Goal: Contribute content: Contribute content

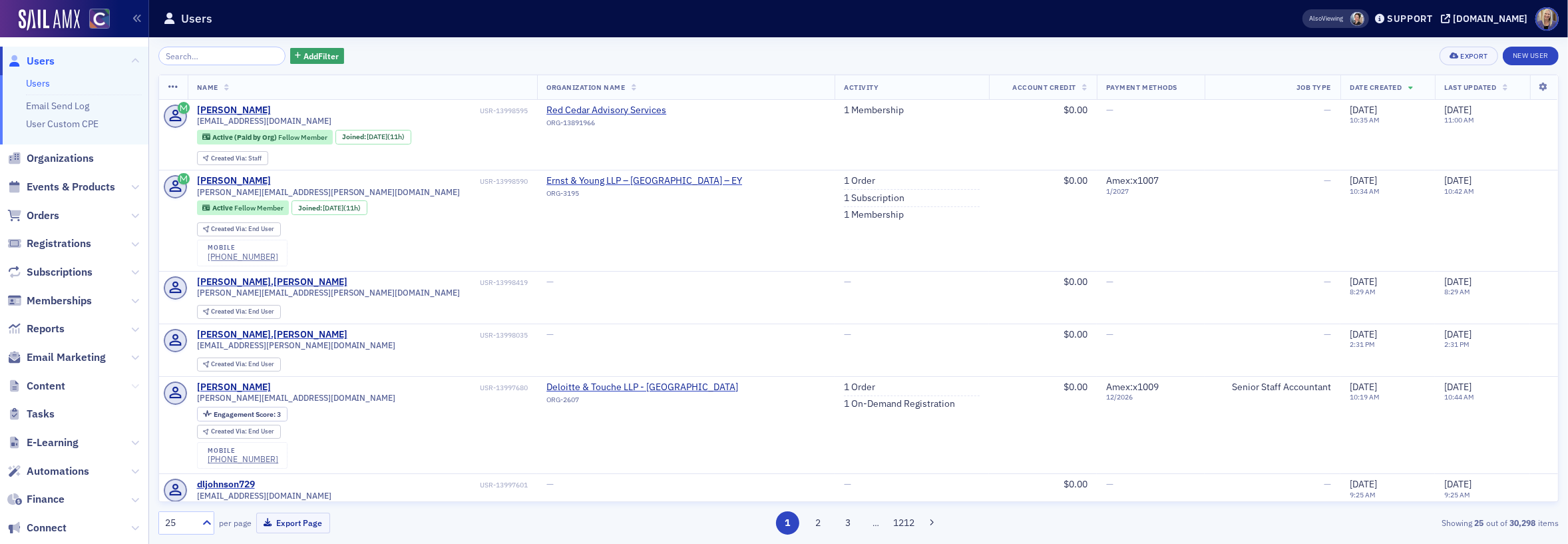
click at [131, 383] on icon at bounding box center [135, 386] width 8 height 8
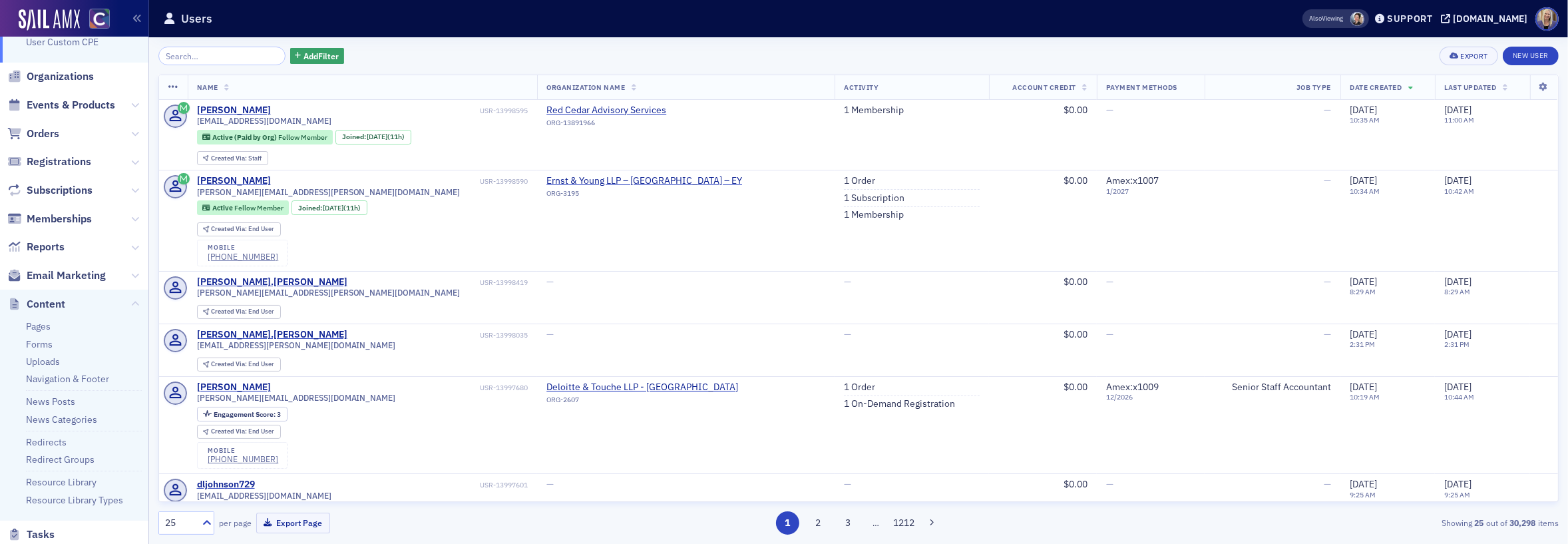
scroll to position [89, 0]
click at [54, 395] on link "News Posts" at bounding box center [50, 395] width 49 height 12
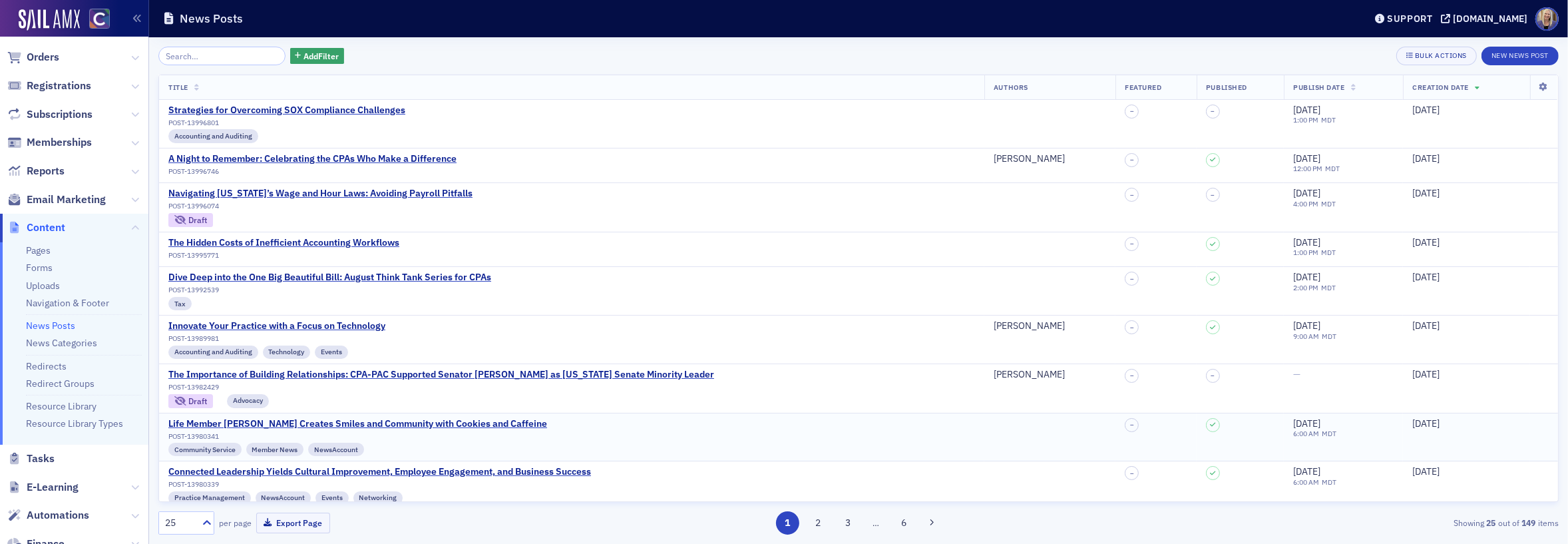
scroll to position [3, 0]
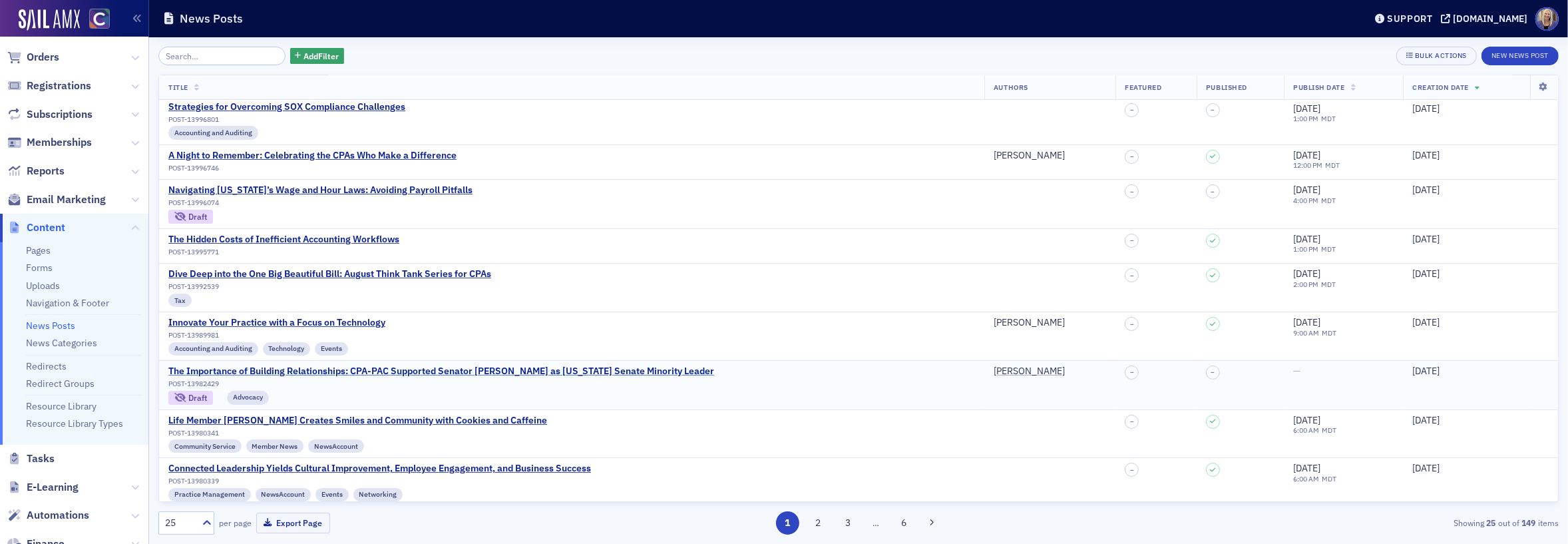
click at [373, 370] on div "The Importance of Building Relationships: CPA-PAC Supported Senator [PERSON_NAM…" at bounding box center [441, 372] width 546 height 12
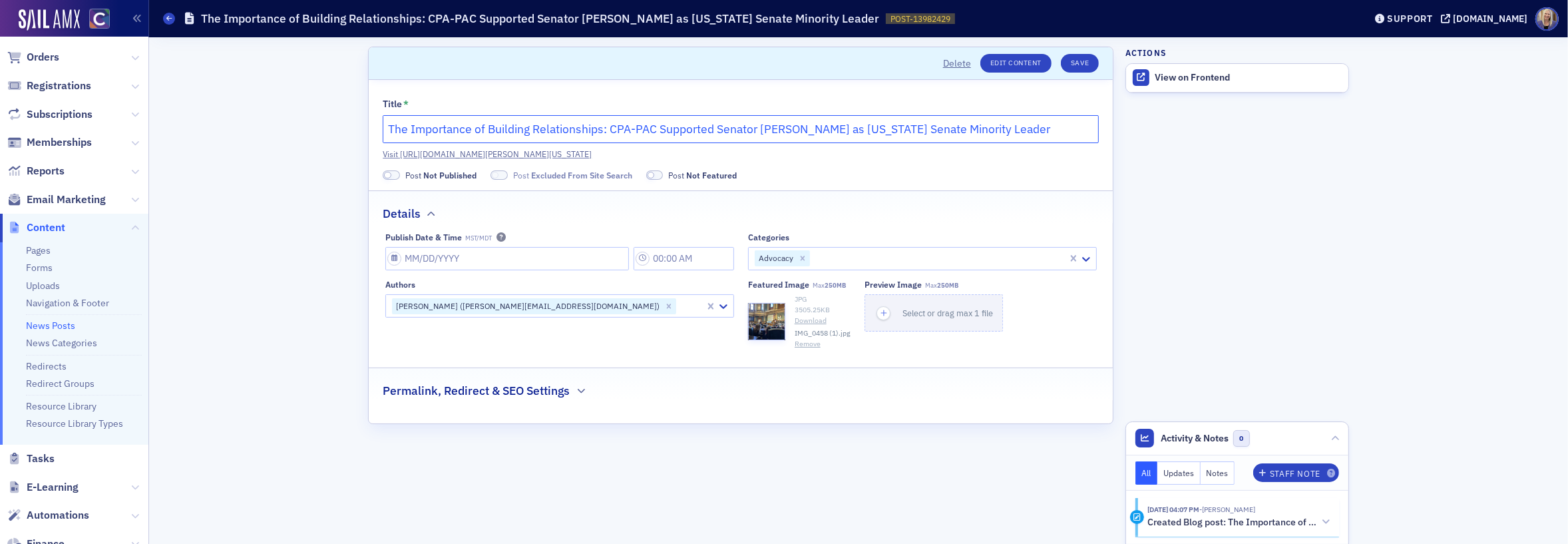
click at [642, 128] on input "The Importance of Building Relationships: CPA-PAC Supported Senator [PERSON_NAM…" at bounding box center [741, 129] width 716 height 28
drag, startPoint x: 720, startPoint y: 131, endPoint x: 795, endPoint y: 131, distance: 75.0
click at [795, 131] on input "The Importance of Building Relationships: CPA-PAC Supported Senator [PERSON_NAM…" at bounding box center [741, 129] width 716 height 28
click at [794, 131] on input "The Importance of Building Relationships: CPA-PAC Supported Senator [PERSON_NAM…" at bounding box center [741, 129] width 716 height 28
drag, startPoint x: 760, startPoint y: 133, endPoint x: 860, endPoint y: 133, distance: 100.0
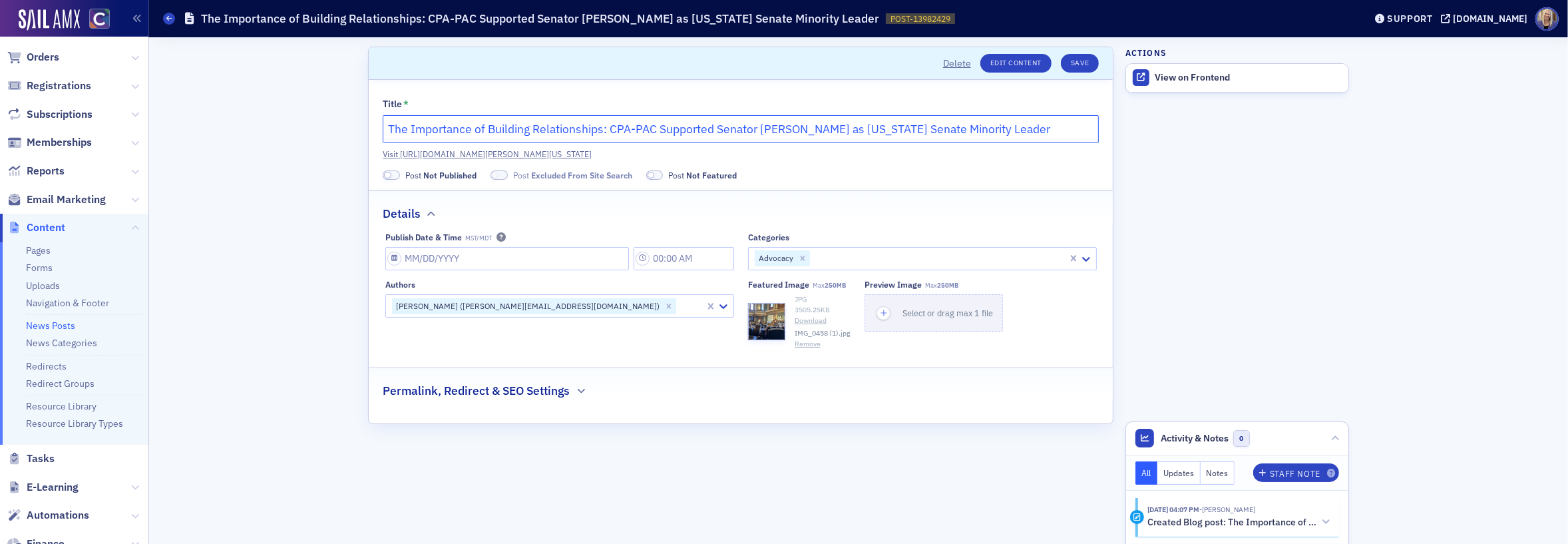
click at [860, 133] on input "The Importance of Building Relationships: CPA-PAC Supported Senator [PERSON_NAM…" at bounding box center [741, 129] width 716 height 28
click at [773, 129] on input "The Importance of Building Relationships: CPA-PAC Supported Senator Moves Into …" at bounding box center [741, 129] width 716 height 28
click at [470, 132] on input "The Importance of Building Relationships: CPA-PAC Supported Senator Moves Into …" at bounding box center [741, 129] width 716 height 28
click at [631, 128] on input "The Importance of Building Relationships: CPA-PAC Supported Senator Moves Into …" at bounding box center [741, 129] width 716 height 28
click at [876, 133] on input "The Importance of Building Relationships: CPA-PAC Supported Senator Moves Into …" at bounding box center [741, 129] width 716 height 28
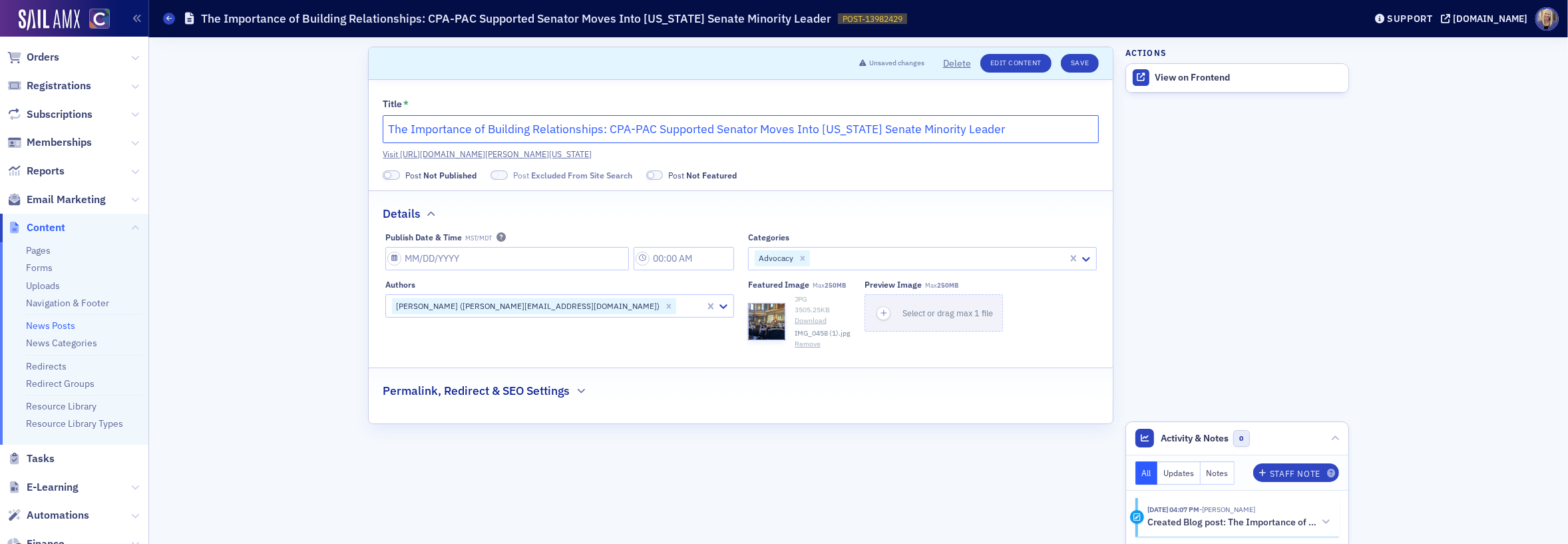
click at [1044, 127] on input "The Importance of Building Relationships: CPA-PAC Supported Senator Moves Into …" at bounding box center [741, 129] width 716 height 28
drag, startPoint x: 822, startPoint y: 134, endPoint x: 799, endPoint y: 133, distance: 23.0
click at [799, 133] on input "The Importance of Building Relationships: CPA-PAC Supported Senator Moves Into …" at bounding box center [741, 129] width 716 height 28
click at [819, 127] on input "The Importance of Building Relationships: CPA-PAC Supported Senator Moves Into …" at bounding box center [741, 129] width 716 height 28
drag, startPoint x: 820, startPoint y: 129, endPoint x: 762, endPoint y: 134, distance: 58.2
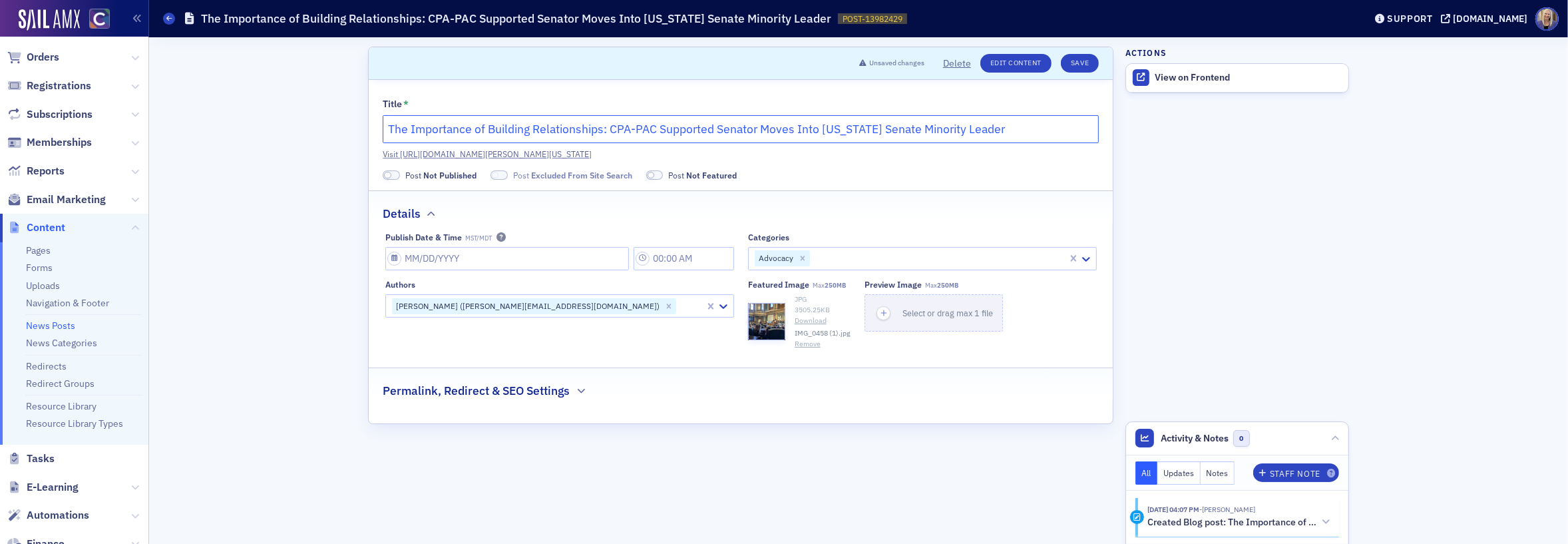
click at [762, 134] on input "The Importance of Building Relationships: CPA-PAC Supported Senator Moves Into …" at bounding box center [741, 129] width 716 height 28
click at [826, 131] on input "The Importance of Building Relationships: CPA-PAC Supported Senator Named [US_S…" at bounding box center [741, 129] width 716 height 28
click at [885, 129] on input "The Importance of Building Relationships: CPA-PAC Supported Senator Named [US_S…" at bounding box center [741, 129] width 716 height 28
click at [934, 128] on input "The Importance of Building Relationships: CPA-PAC Supported Senator Named [US_S…" at bounding box center [741, 129] width 716 height 28
click at [1005, 131] on input "The Importance of Building Relationships: CPA-PAC Supported Senator Named [US_S…" at bounding box center [741, 129] width 716 height 28
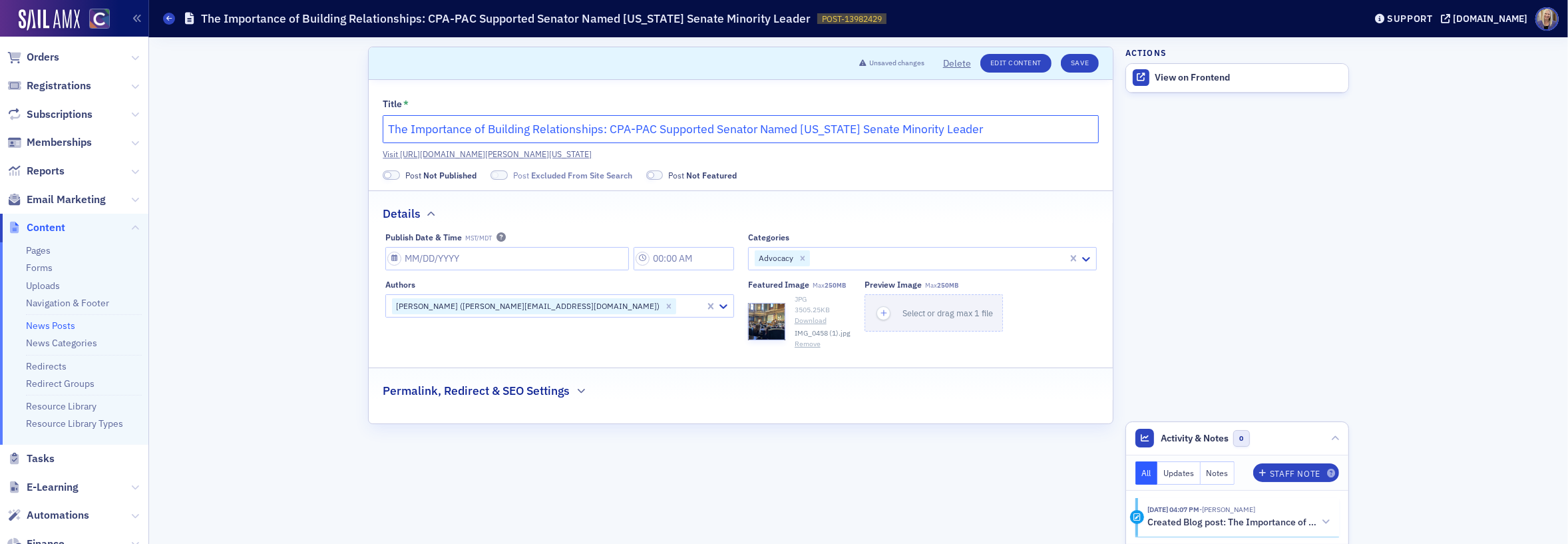
click at [797, 131] on input "The Importance of Building Relationships: CPA-PAC Supported Senator Named [US_S…" at bounding box center [741, 129] width 716 height 28
drag, startPoint x: 801, startPoint y: 127, endPoint x: 761, endPoint y: 132, distance: 40.3
click at [761, 132] on input "The Importance of Building Relationships: CPA-PAC Supported Senator Named [US_S…" at bounding box center [741, 129] width 716 height 28
click at [864, 133] on input "The Importance of Building Relationships: CPA-PAC Supported Senator Becomes [US…" at bounding box center [741, 129] width 716 height 28
type input "The Importance of Building Relationships: CPA-PAC Supported Senator Becomes [US…"
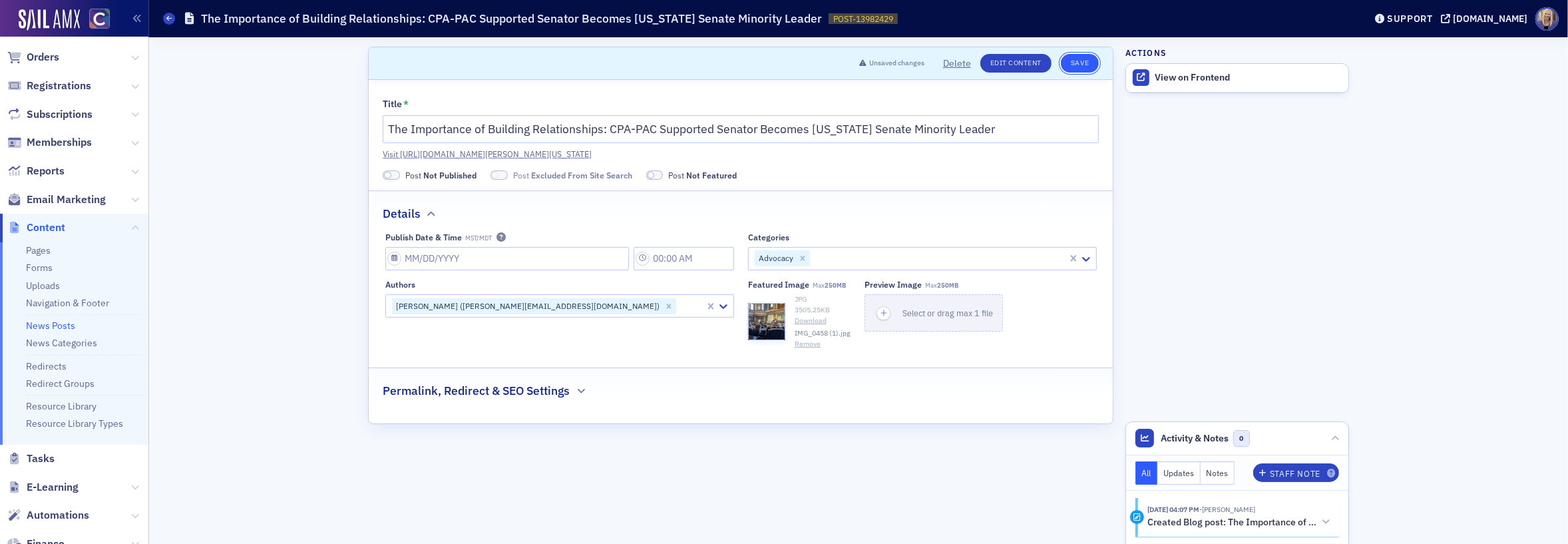
click at [1085, 63] on button "Save" at bounding box center [1079, 63] width 38 height 19
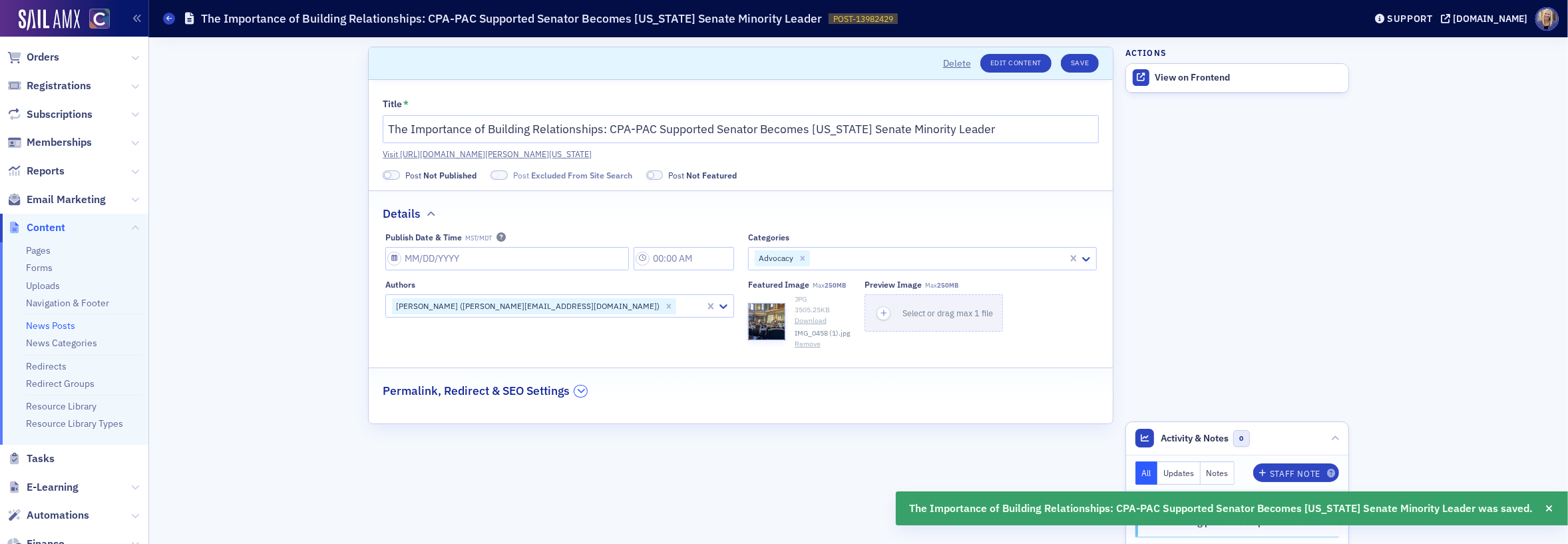
click at [578, 391] on icon "button" at bounding box center [581, 390] width 8 height 8
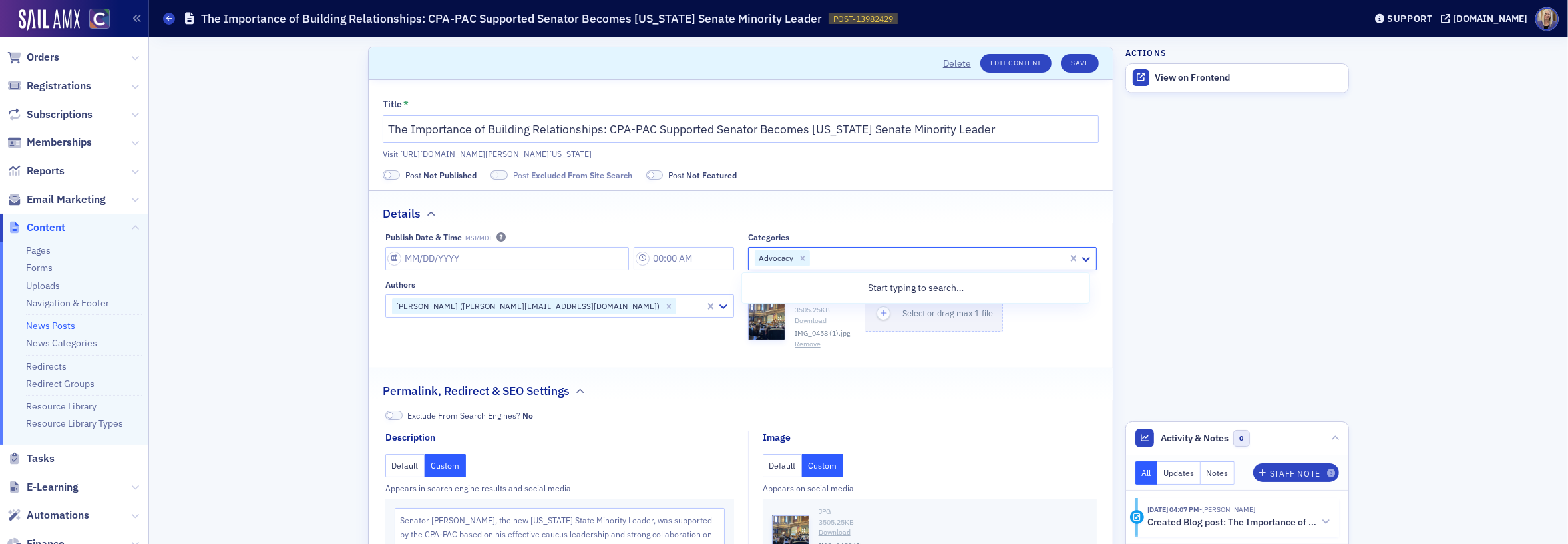
click at [931, 256] on div at bounding box center [938, 259] width 255 height 17
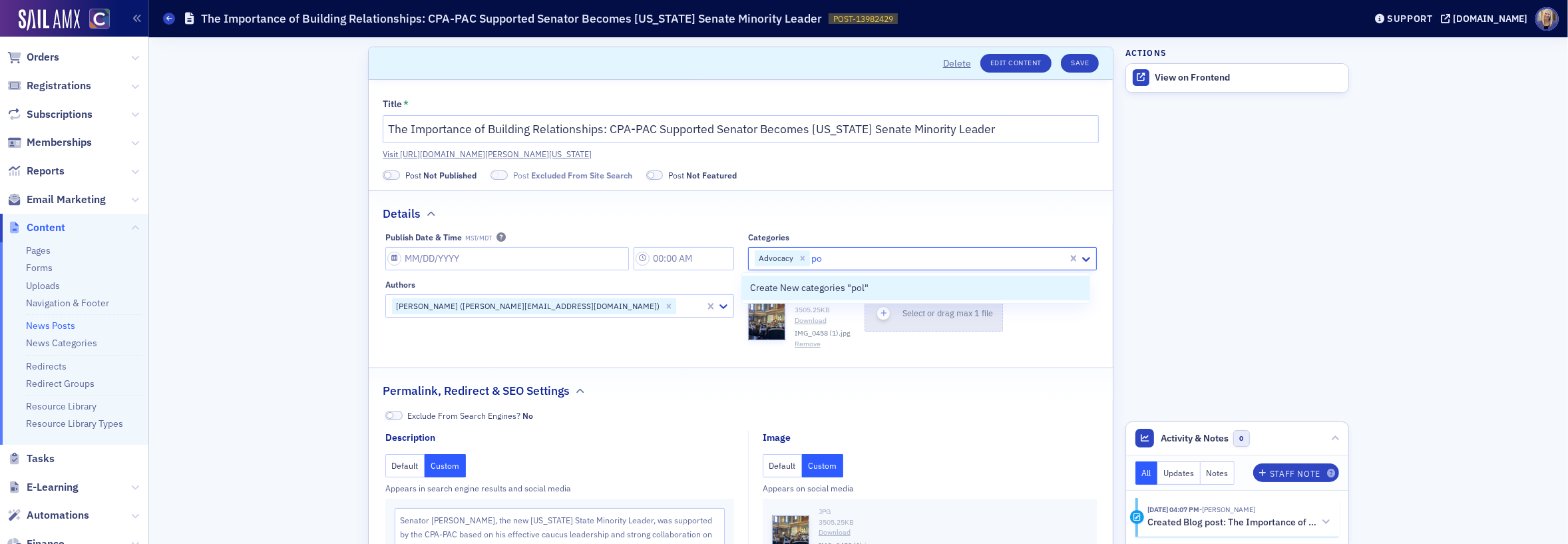
type input "p"
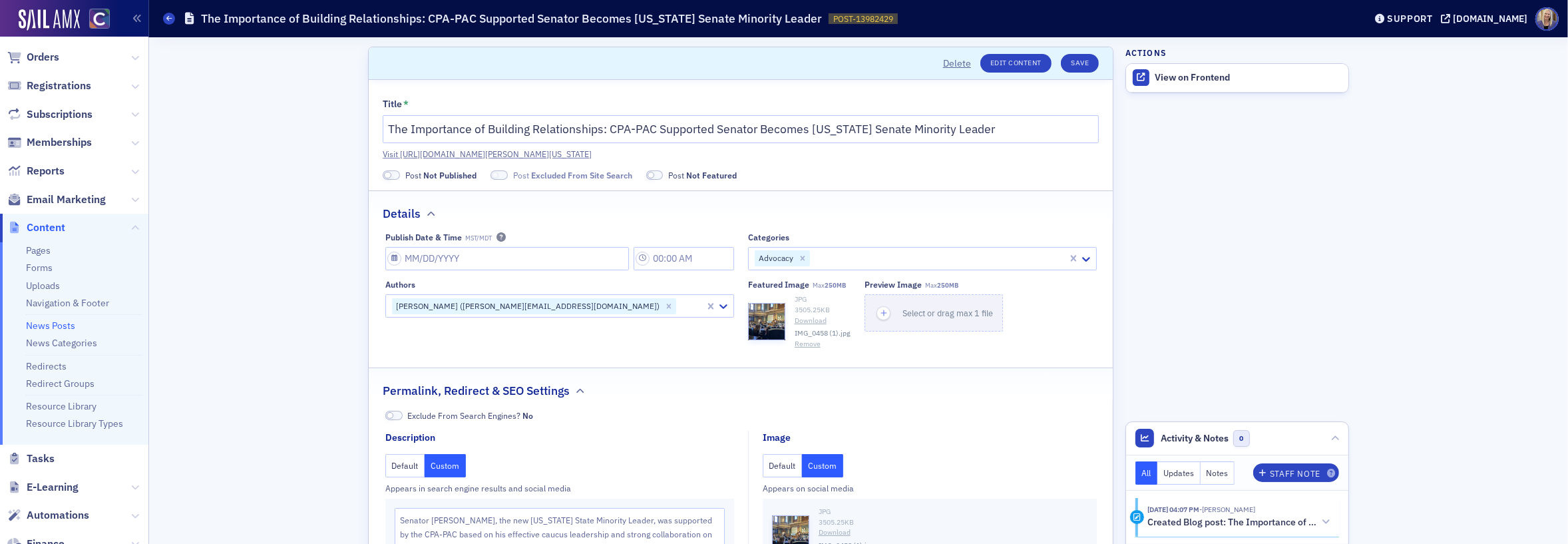
click at [619, 355] on fieldset "Details Publish Date & Time MST/MDT Categories Advocacy Authors [PERSON_NAME] (…" at bounding box center [740, 274] width 744 height 168
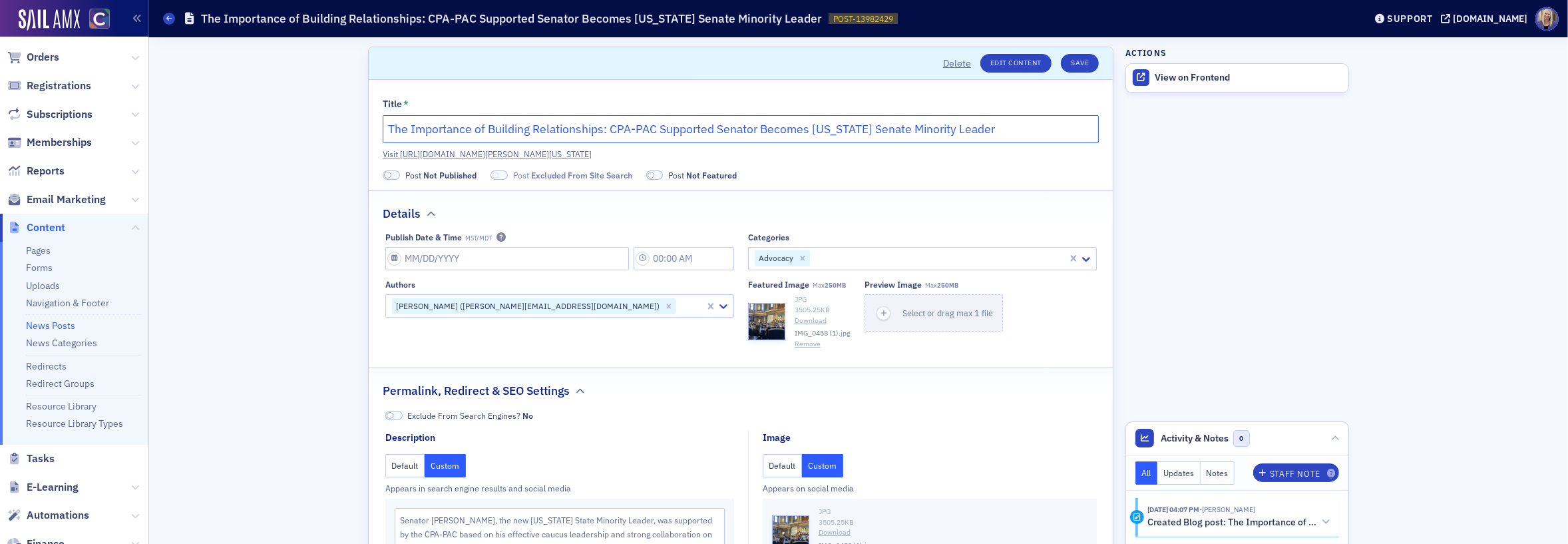
click at [673, 129] on input "The Importance of Building Relationships: CPA-PAC Supported Senator Becomes [US…" at bounding box center [741, 129] width 716 height 28
click at [707, 125] on input "The Importance of Building Relationships: CPA-PAC Supported Senator Becomes [US…" at bounding box center [741, 129] width 716 height 28
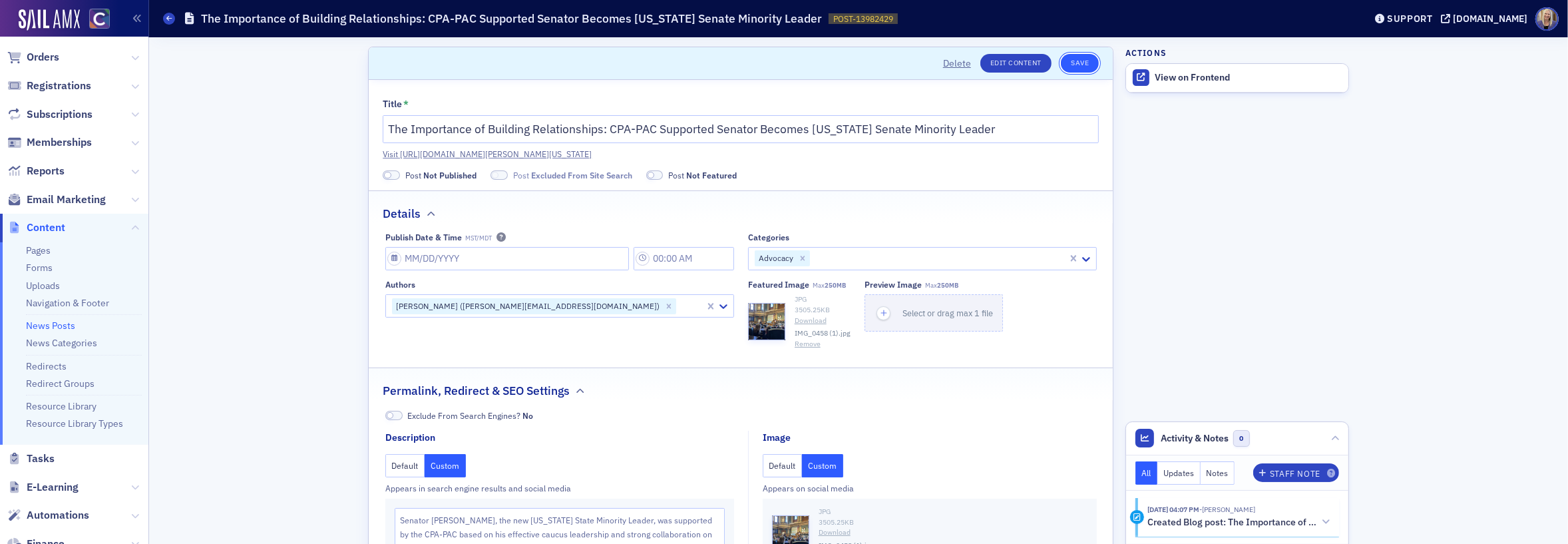
click at [1075, 67] on button "Save" at bounding box center [1079, 63] width 38 height 19
